Goal: Check status: Check status

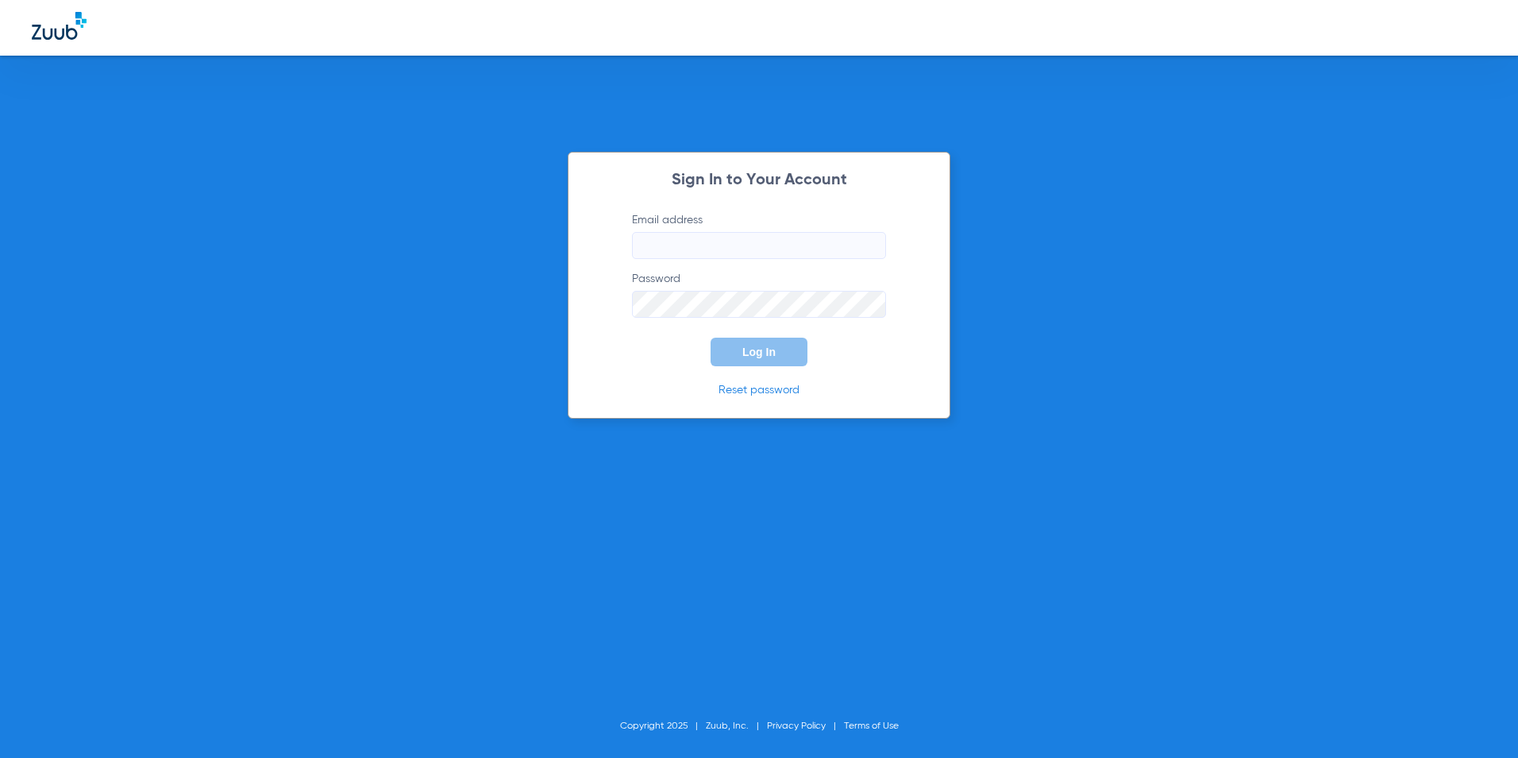
type input "[EMAIL_ADDRESS][DOMAIN_NAME]"
click at [771, 347] on span "Log In" at bounding box center [758, 351] width 33 height 13
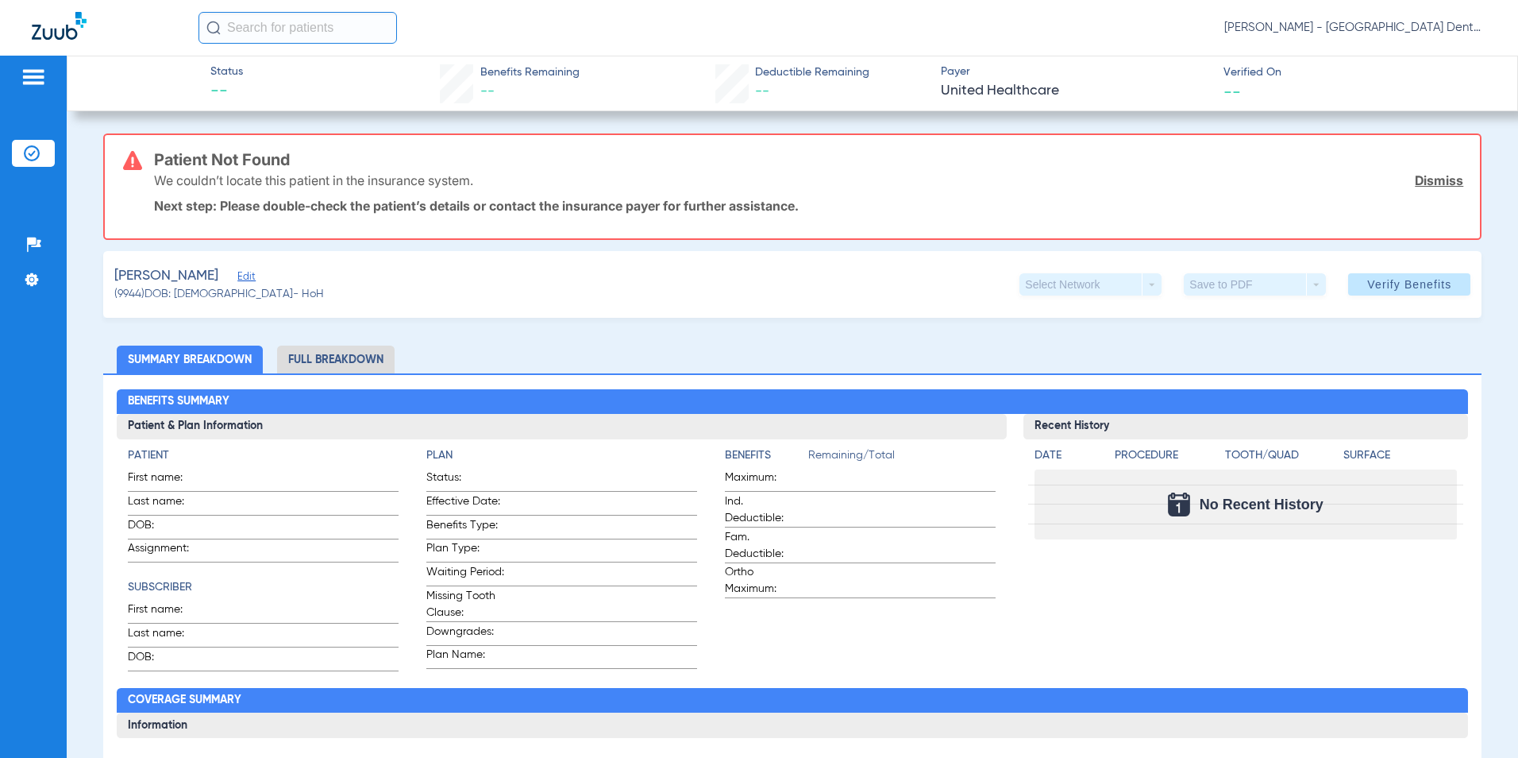
click at [1420, 185] on link "Dismiss" at bounding box center [1439, 180] width 48 height 16
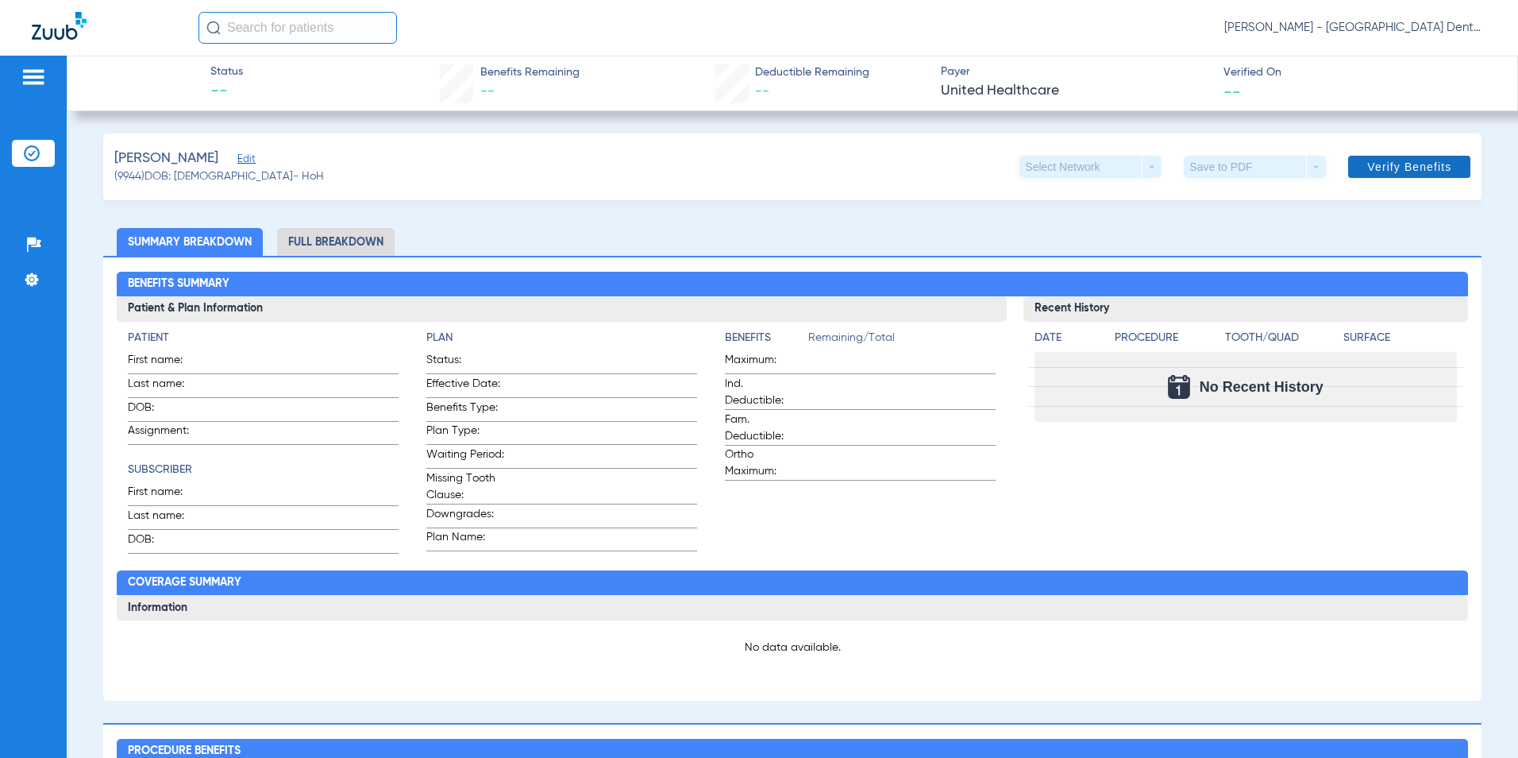
click at [1427, 165] on span "Verify Benefits" at bounding box center [1409, 166] width 84 height 13
